Goal: Information Seeking & Learning: Learn about a topic

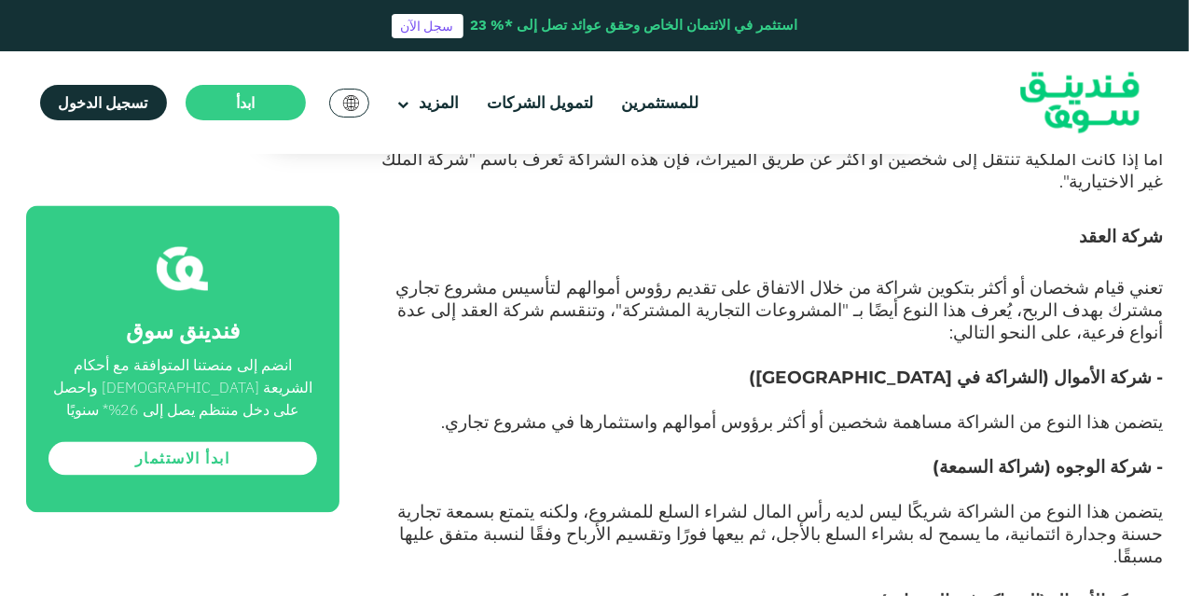
scroll to position [1772, 0]
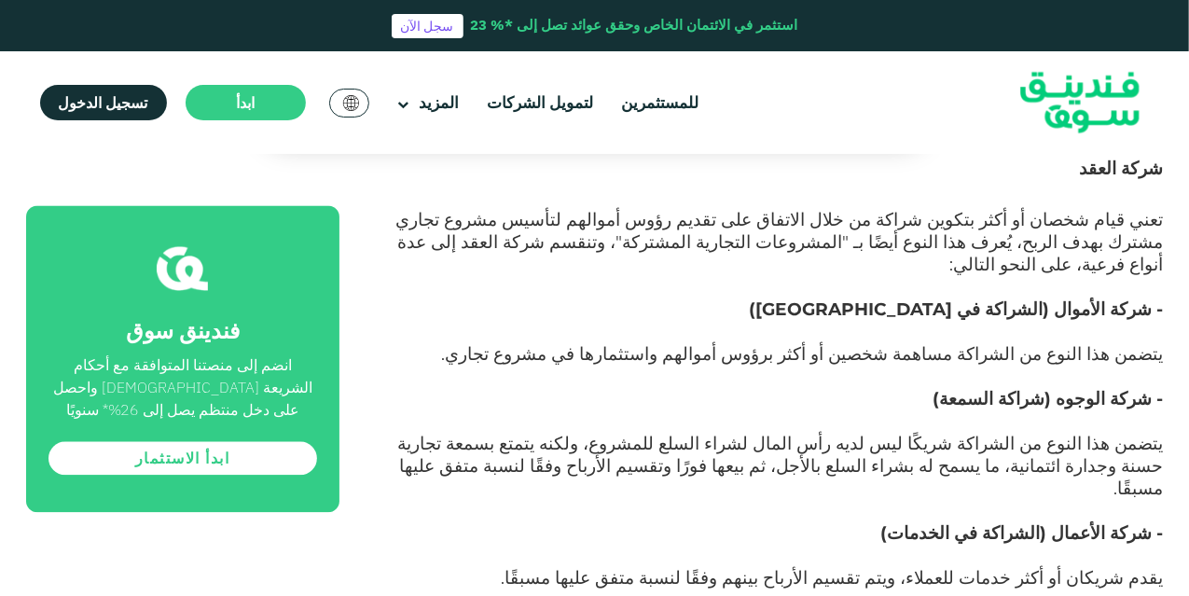
drag, startPoint x: 753, startPoint y: 330, endPoint x: 756, endPoint y: 352, distance: 21.6
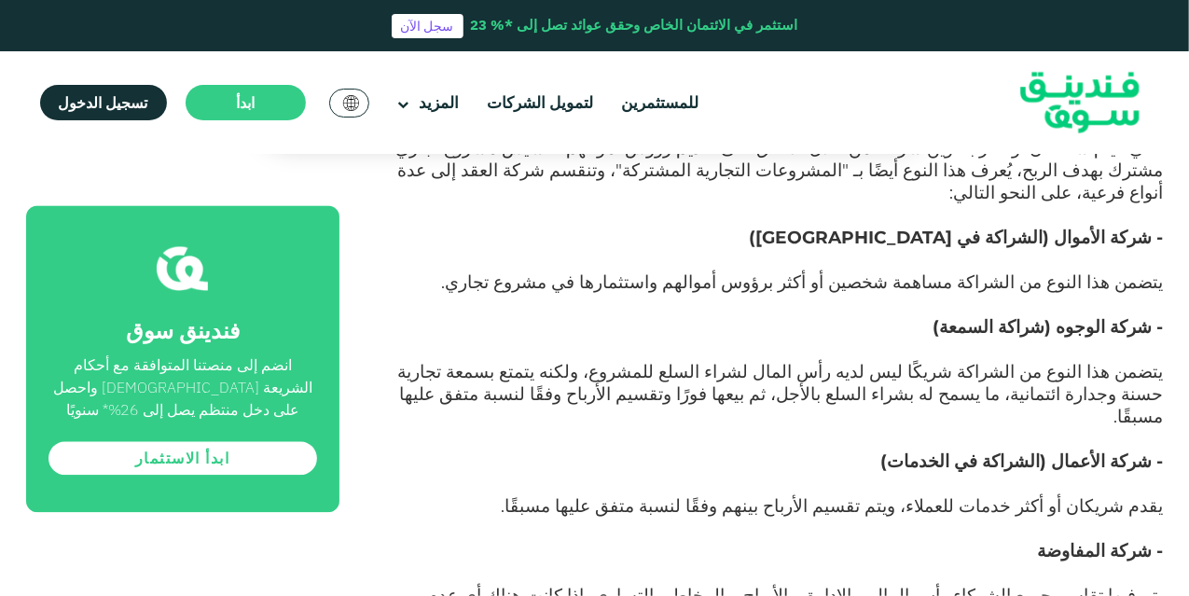
drag, startPoint x: 790, startPoint y: 318, endPoint x: 796, endPoint y: 350, distance: 32.4
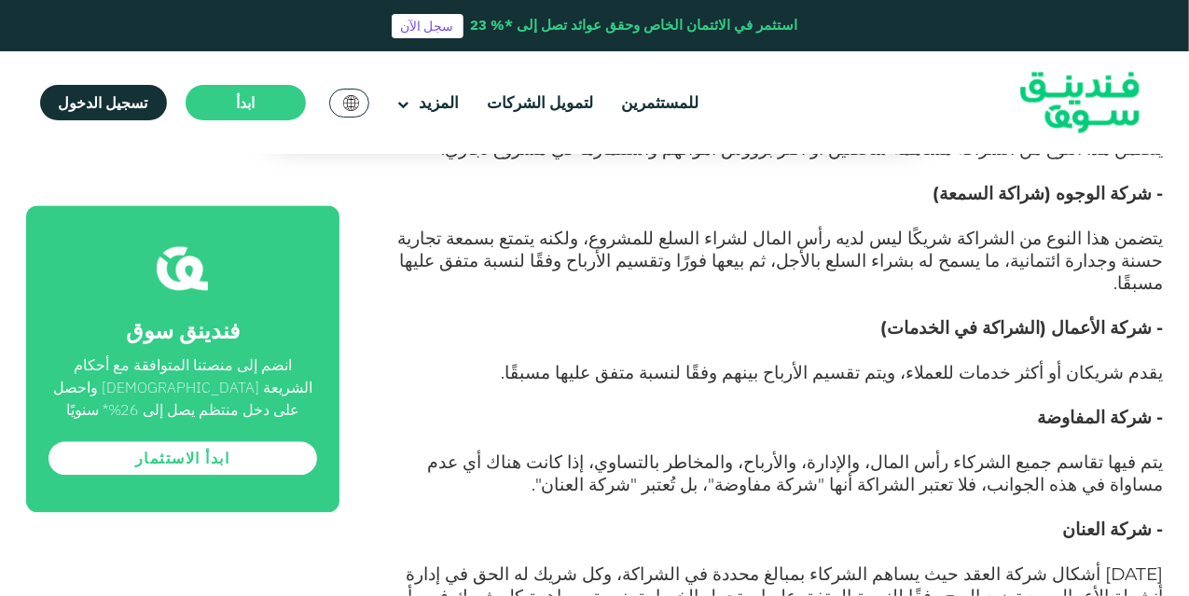
scroll to position [1967, 0]
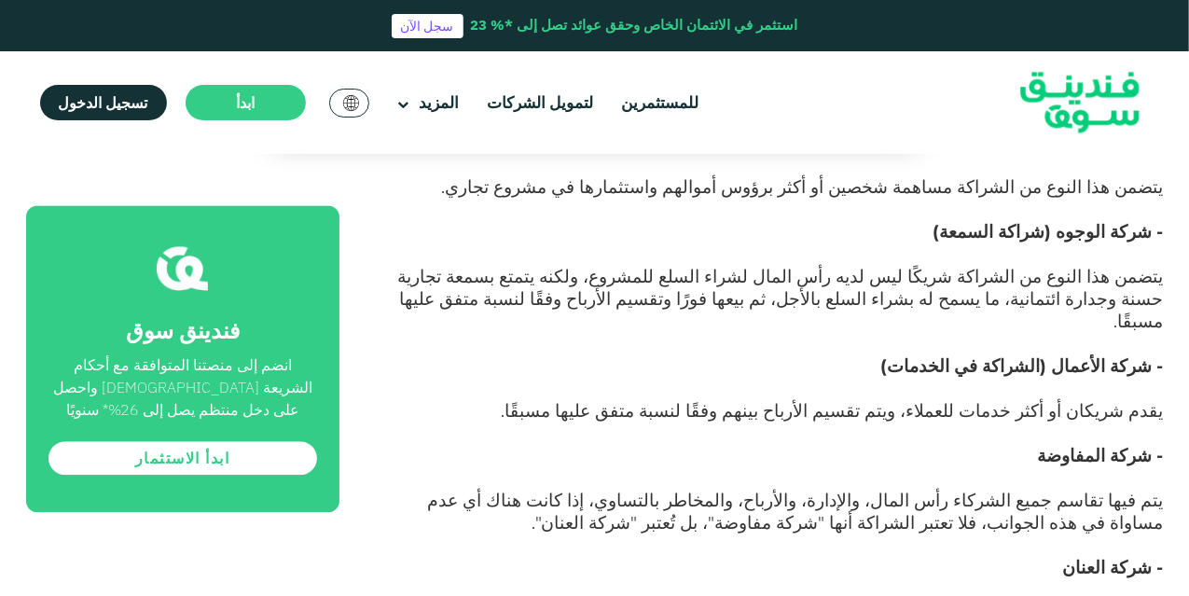
drag, startPoint x: 898, startPoint y: 408, endPoint x: 521, endPoint y: 404, distance: 376.7
click at [662, 558] on h4 "- شركة العنان" at bounding box center [772, 580] width 782 height 45
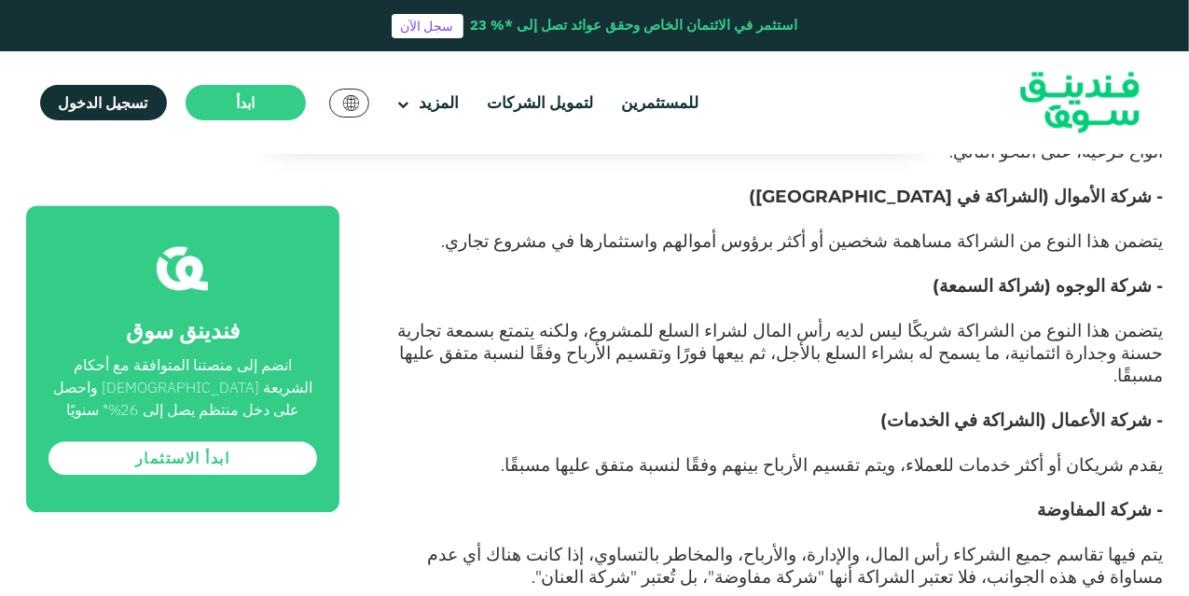
scroll to position [1907, 0]
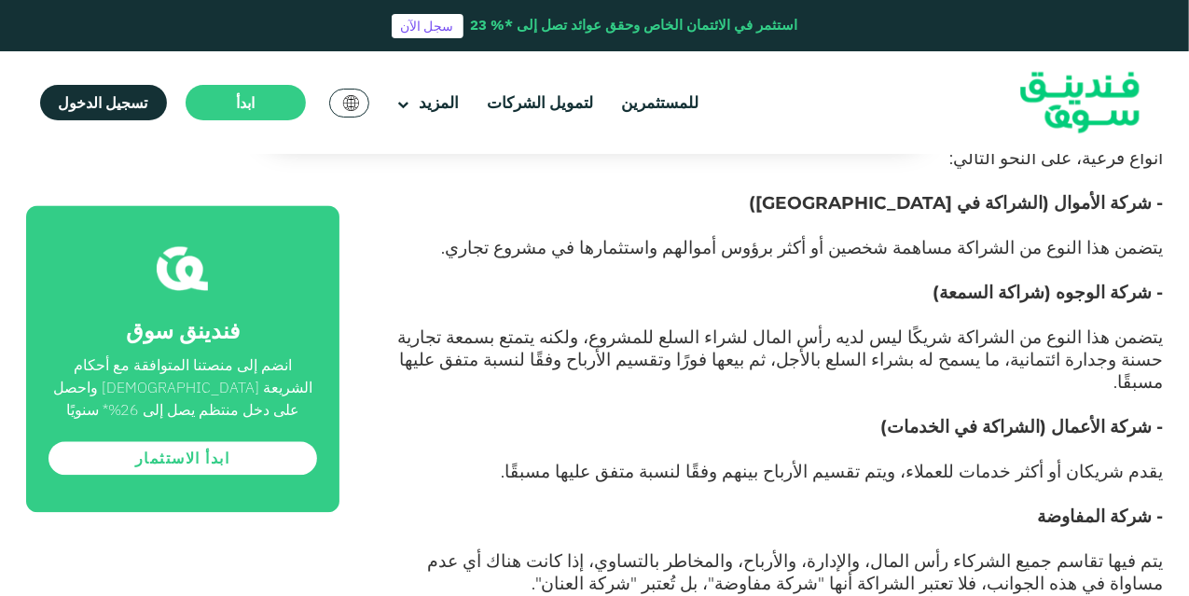
drag, startPoint x: 788, startPoint y: 351, endPoint x: 791, endPoint y: 323, distance: 28.1
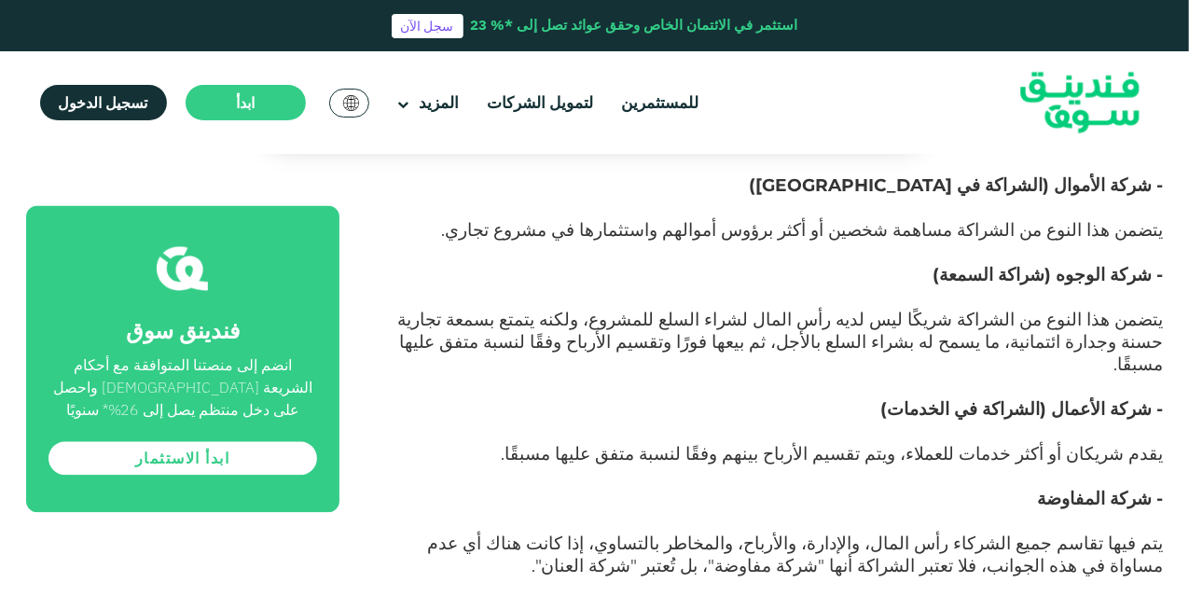
drag, startPoint x: 828, startPoint y: 313, endPoint x: 828, endPoint y: 335, distance: 21.4
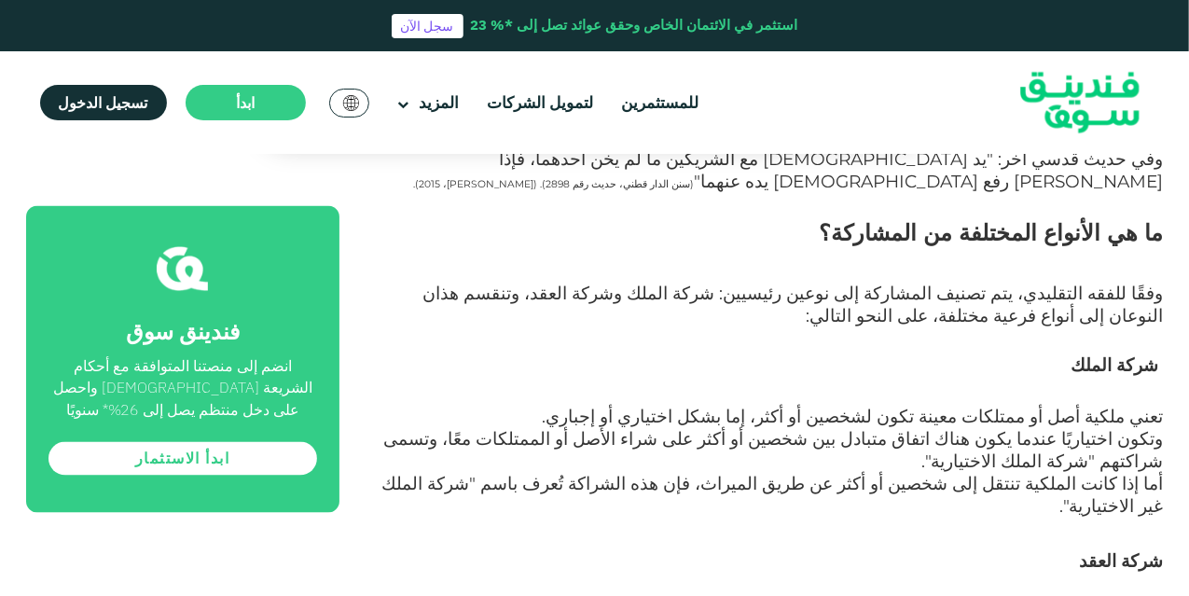
scroll to position [1367, 0]
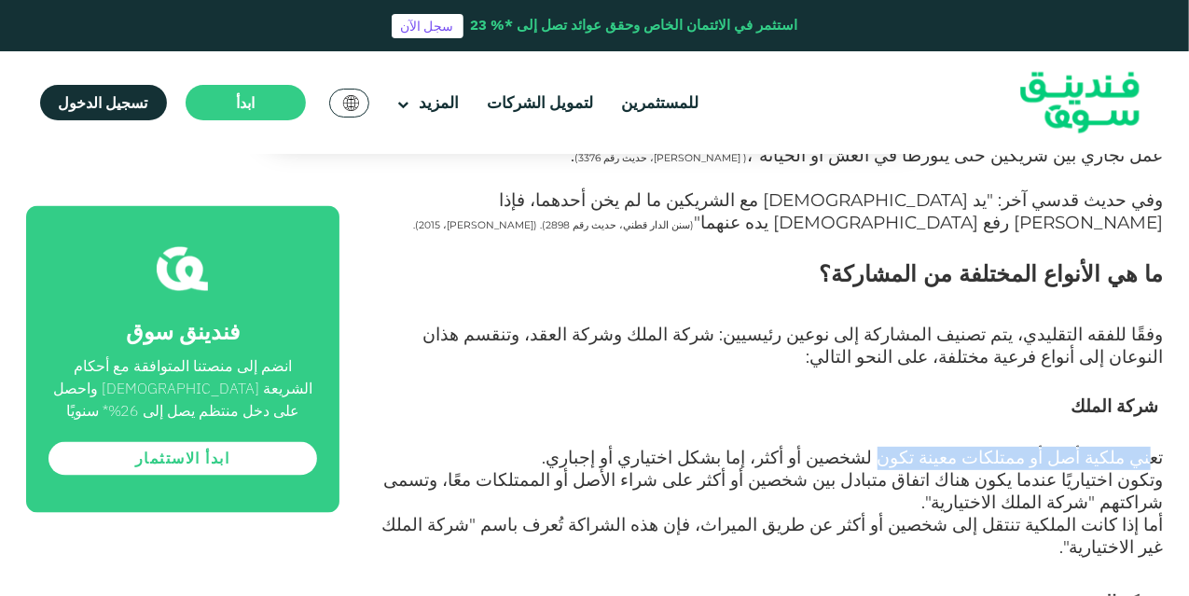
drag, startPoint x: 1154, startPoint y: 323, endPoint x: 942, endPoint y: 318, distance: 212.6
click at [942, 447] on span "تعني ملكية أصل أو ممتلكات معينة تكون لشخصين أو أكثر، إما بشكل اختياري أو إجباري." at bounding box center [853, 457] width 621 height 21
click at [931, 392] on h3 "شركة الملك" at bounding box center [772, 420] width 782 height 56
drag, startPoint x: 1160, startPoint y: 320, endPoint x: 899, endPoint y: 316, distance: 261.1
click at [899, 447] on span "تعني ملكية أصل أو ممتلكات معينة تكون لشخصين أو أكثر، إما بشكل اختياري أو إجباري." at bounding box center [853, 457] width 621 height 21
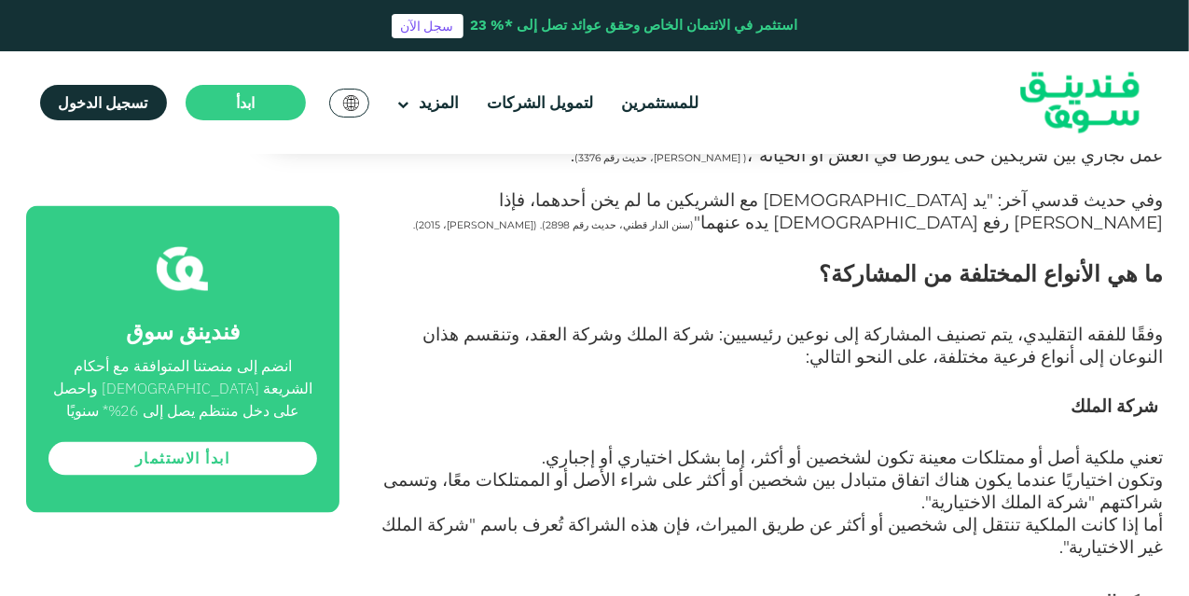
click at [942, 392] on h3 "شركة الملك" at bounding box center [772, 420] width 782 height 56
drag, startPoint x: 1091, startPoint y: 273, endPoint x: 1157, endPoint y: 280, distance: 66.5
click at [1157, 392] on h3 "شركة الملك" at bounding box center [772, 420] width 782 height 56
click at [728, 559] on h3 "شركة العقد" at bounding box center [772, 601] width 782 height 84
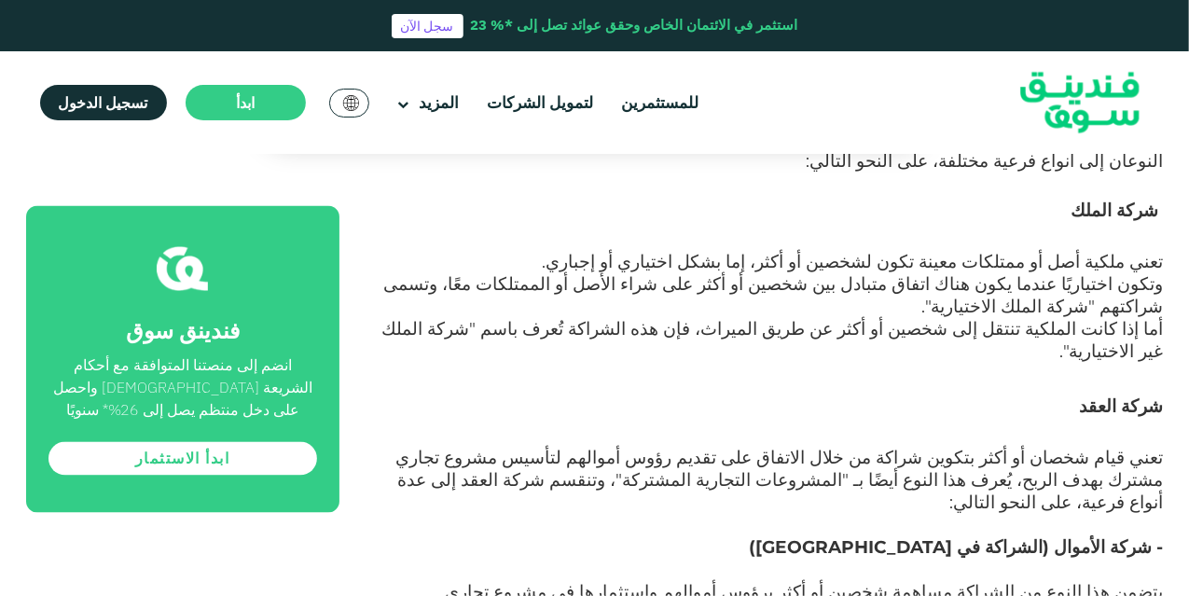
scroll to position [1565, 0]
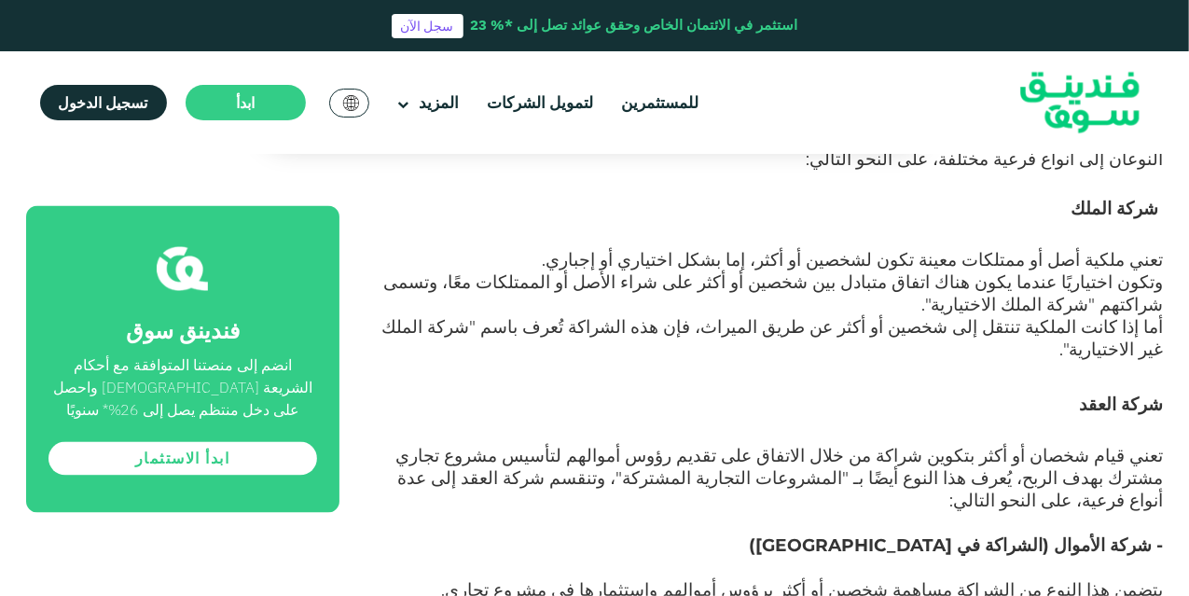
drag, startPoint x: 850, startPoint y: 352, endPoint x: 847, endPoint y: 377, distance: 25.4
click at [1038, 579] on span "يتضمن هذا النوع من الشراكة مساهمة شخصين أو أكثر برؤوس أموالهم واستثمارها في مشر…" at bounding box center [803, 589] width 722 height 21
click at [752, 535] on h4 "- شركة الأموال (الشراكة في [GEOGRAPHIC_DATA])" at bounding box center [772, 557] width 782 height 45
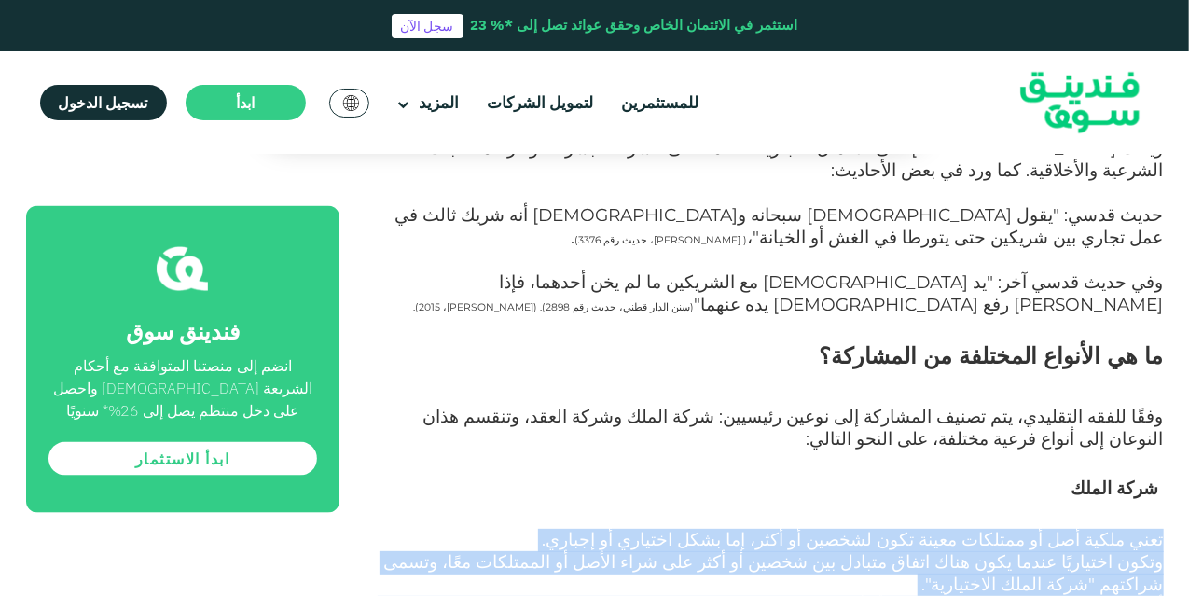
drag, startPoint x: 1165, startPoint y: 401, endPoint x: 494, endPoint y: 469, distance: 674.8
click at [903, 529] on span "تعني ملكية أصل أو ممتلكات معينة تكون لشخصين أو أكثر، إما بشكل اختياري أو إجباري." at bounding box center [853, 539] width 621 height 21
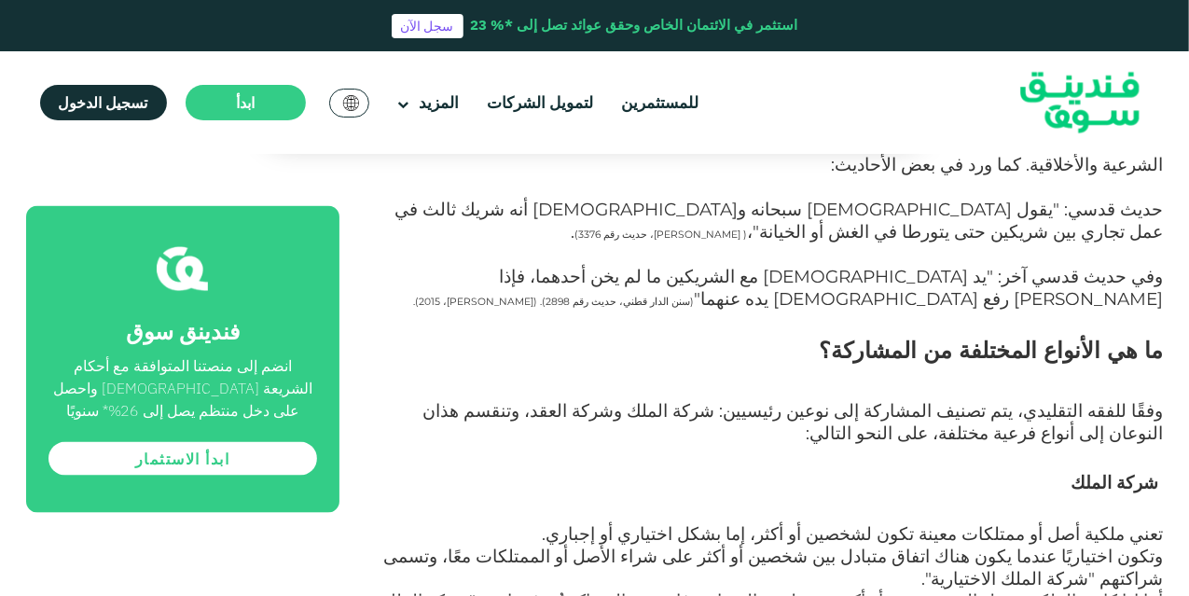
scroll to position [1293, 0]
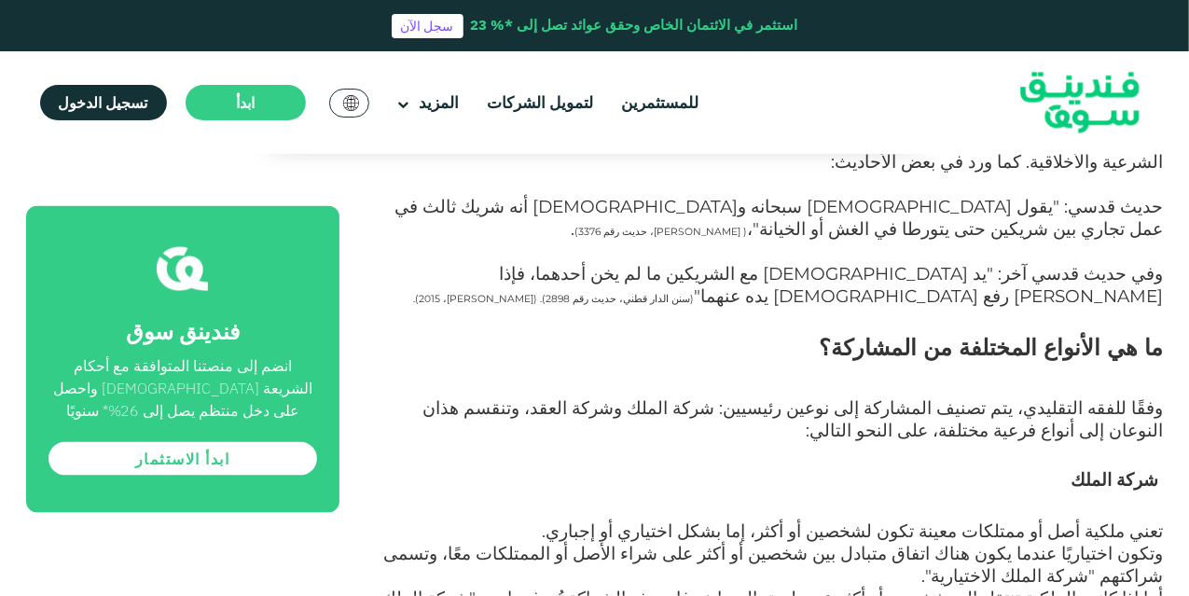
drag, startPoint x: 871, startPoint y: 349, endPoint x: 871, endPoint y: 375, distance: 26.1
click at [1126, 468] on strong "شركة الملك" at bounding box center [1115, 479] width 88 height 22
click at [1136, 469] on span "شركة الملك" at bounding box center [1115, 479] width 88 height 21
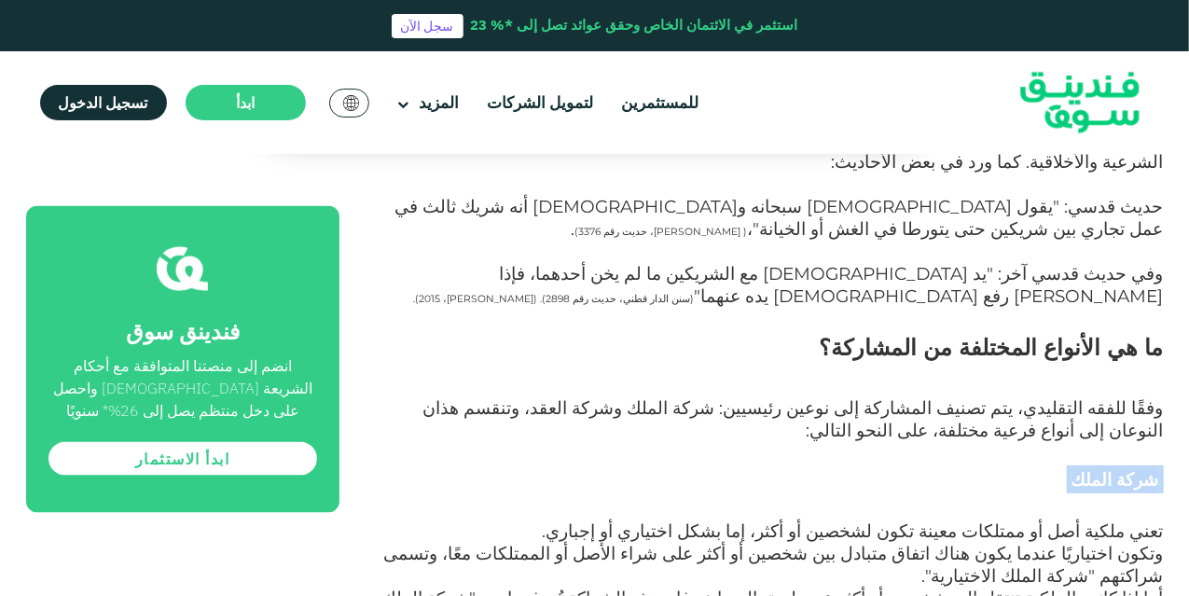
copy h3 "شركة الملك"
